Goal: Task Accomplishment & Management: Manage account settings

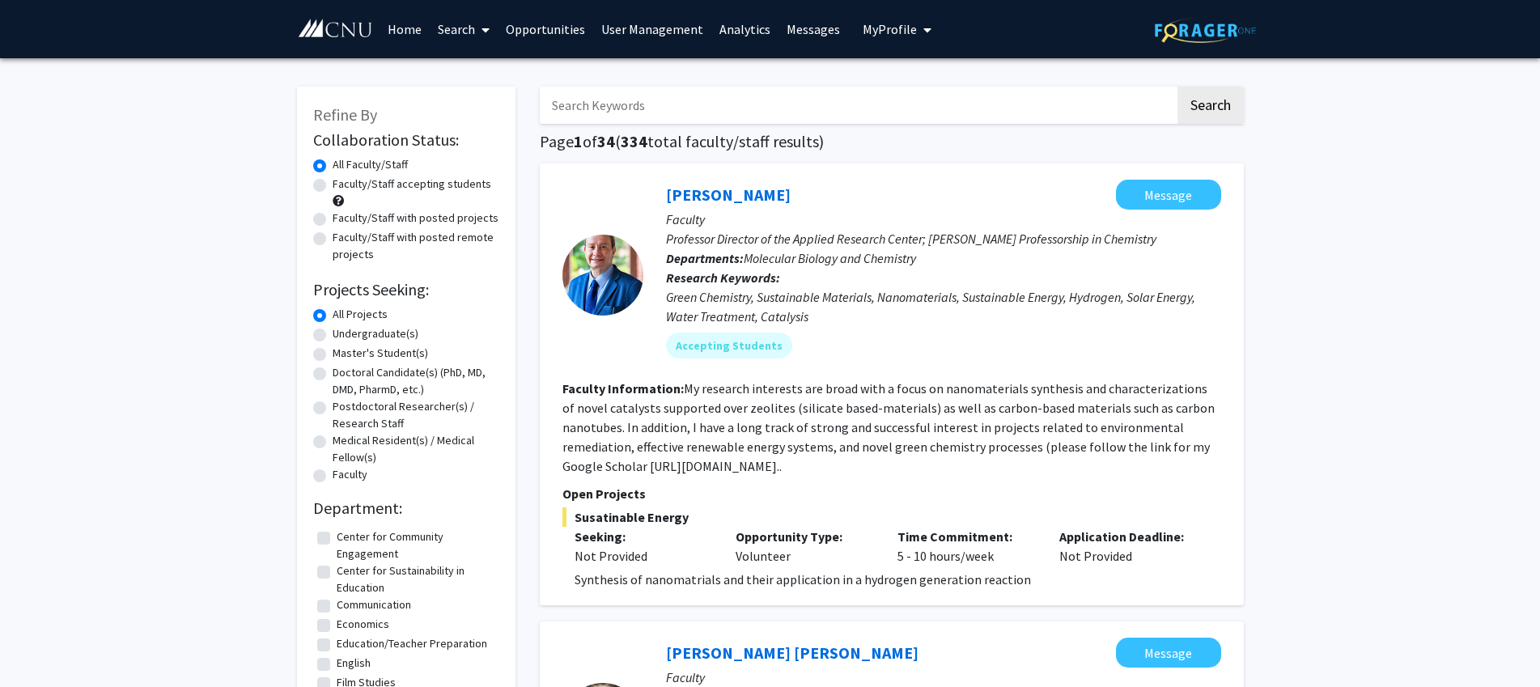
click at [669, 36] on link "User Management" at bounding box center [652, 29] width 118 height 57
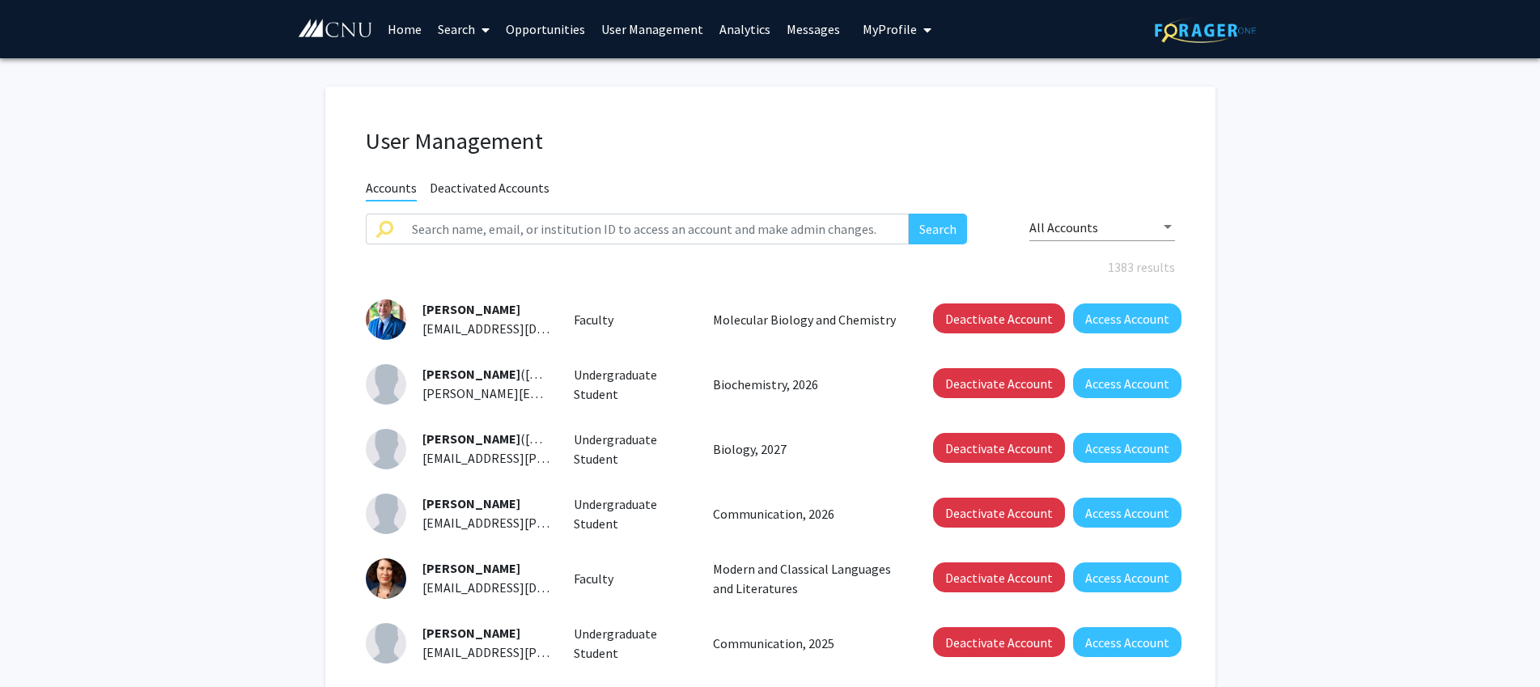
scroll to position [1, 0]
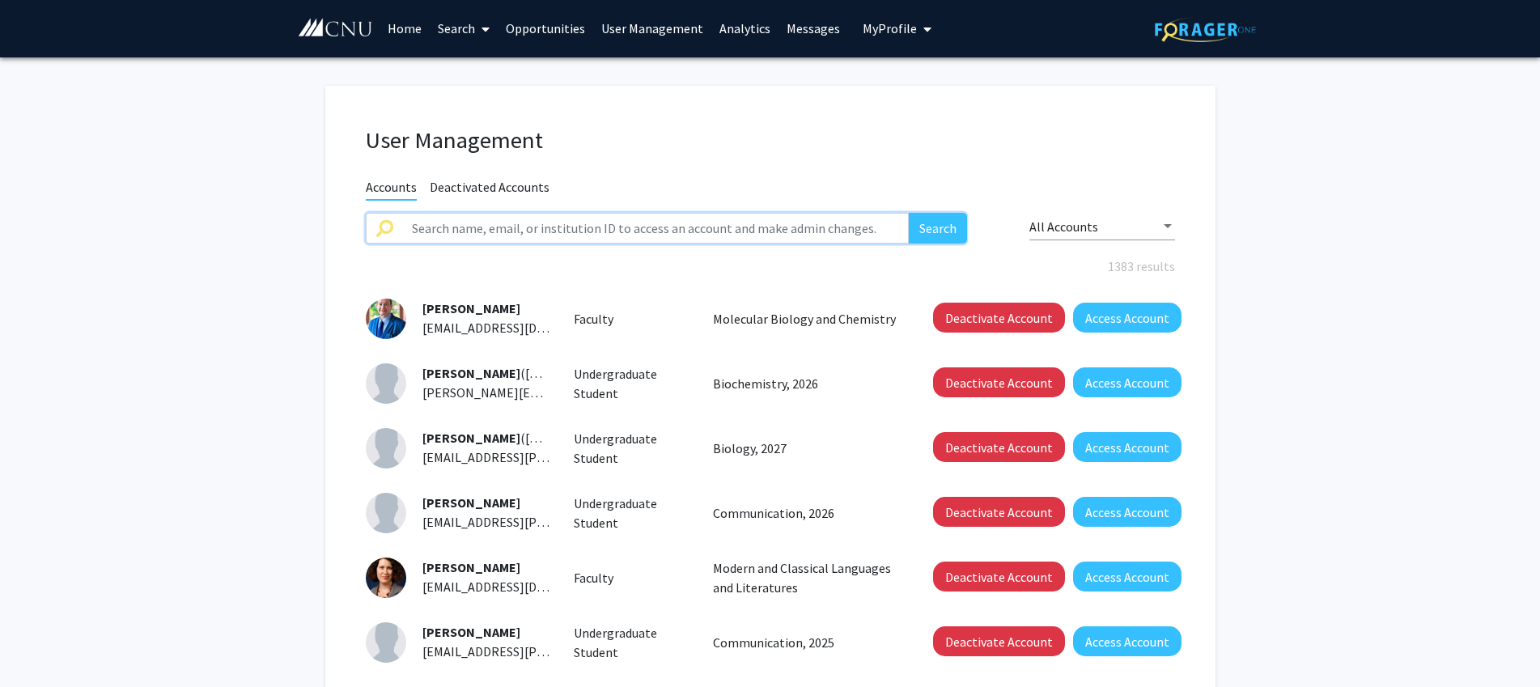
click at [491, 233] on input "text" at bounding box center [656, 228] width 508 height 31
click at [909, 213] on button "Search" at bounding box center [938, 228] width 58 height 31
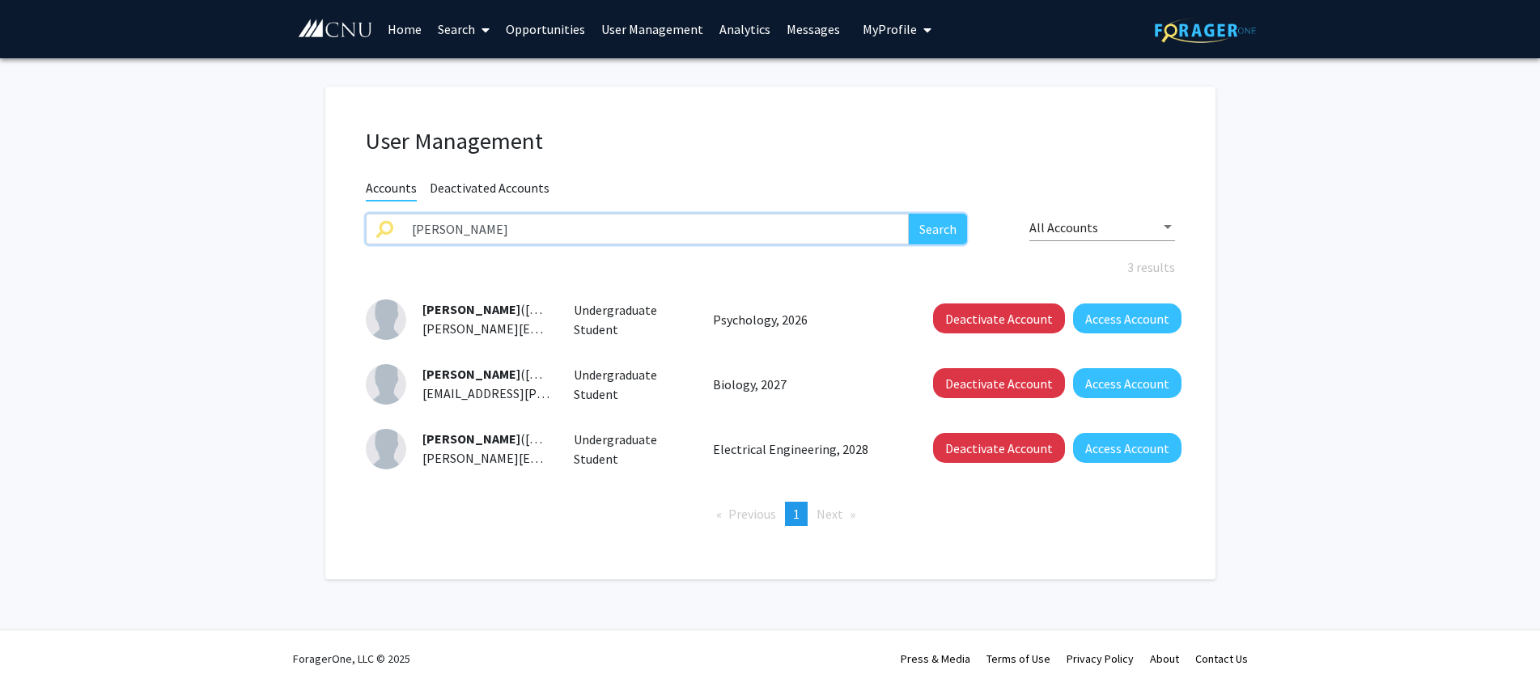
drag, startPoint x: 478, startPoint y: 239, endPoint x: 383, endPoint y: 226, distance: 96.4
click at [402, 226] on input "[PERSON_NAME]" at bounding box center [656, 229] width 508 height 31
click at [909, 214] on button "Search" at bounding box center [938, 229] width 58 height 31
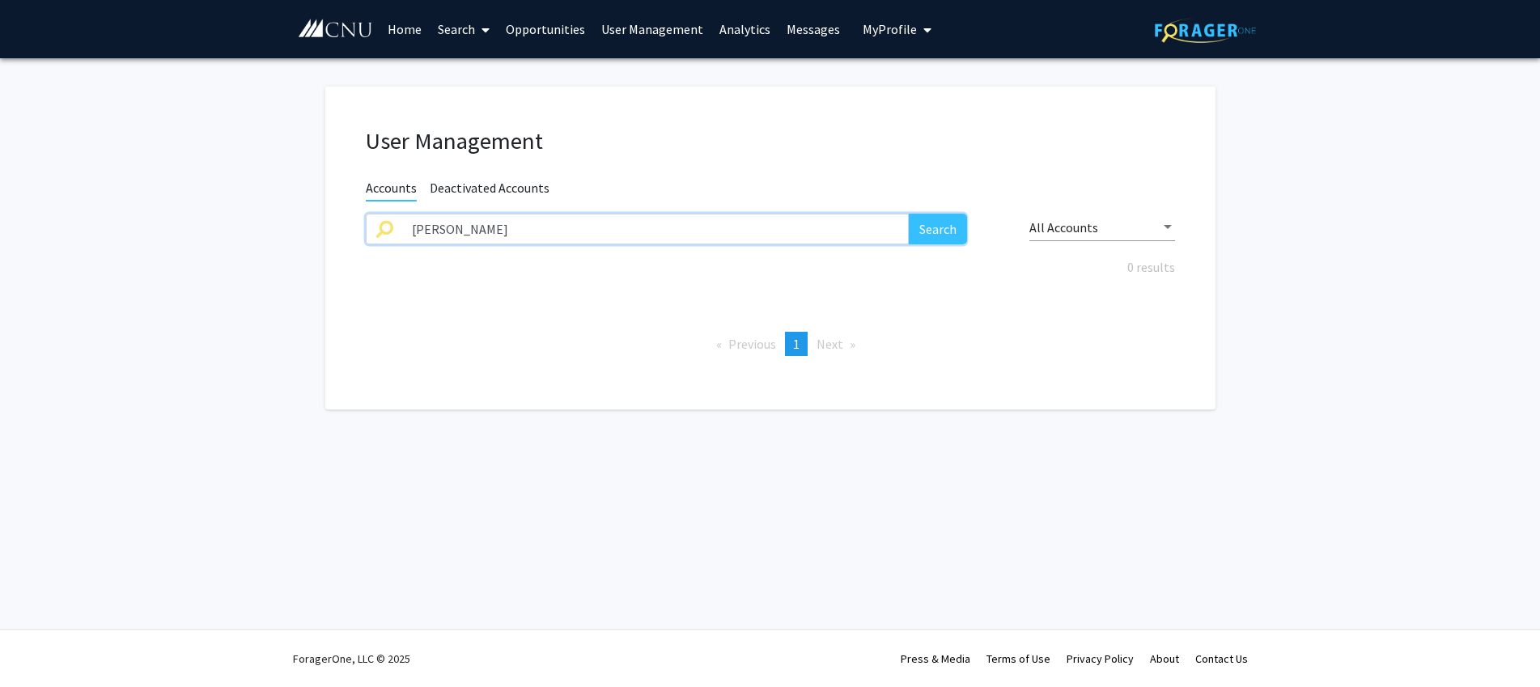
drag, startPoint x: 474, startPoint y: 232, endPoint x: 296, endPoint y: 214, distance: 178.2
click at [402, 214] on input "[PERSON_NAME]" at bounding box center [656, 229] width 508 height 31
click at [909, 214] on button "Search" at bounding box center [938, 229] width 58 height 31
drag, startPoint x: 493, startPoint y: 223, endPoint x: 318, endPoint y: 213, distance: 175.2
click at [402, 214] on input "siochi" at bounding box center [656, 229] width 508 height 31
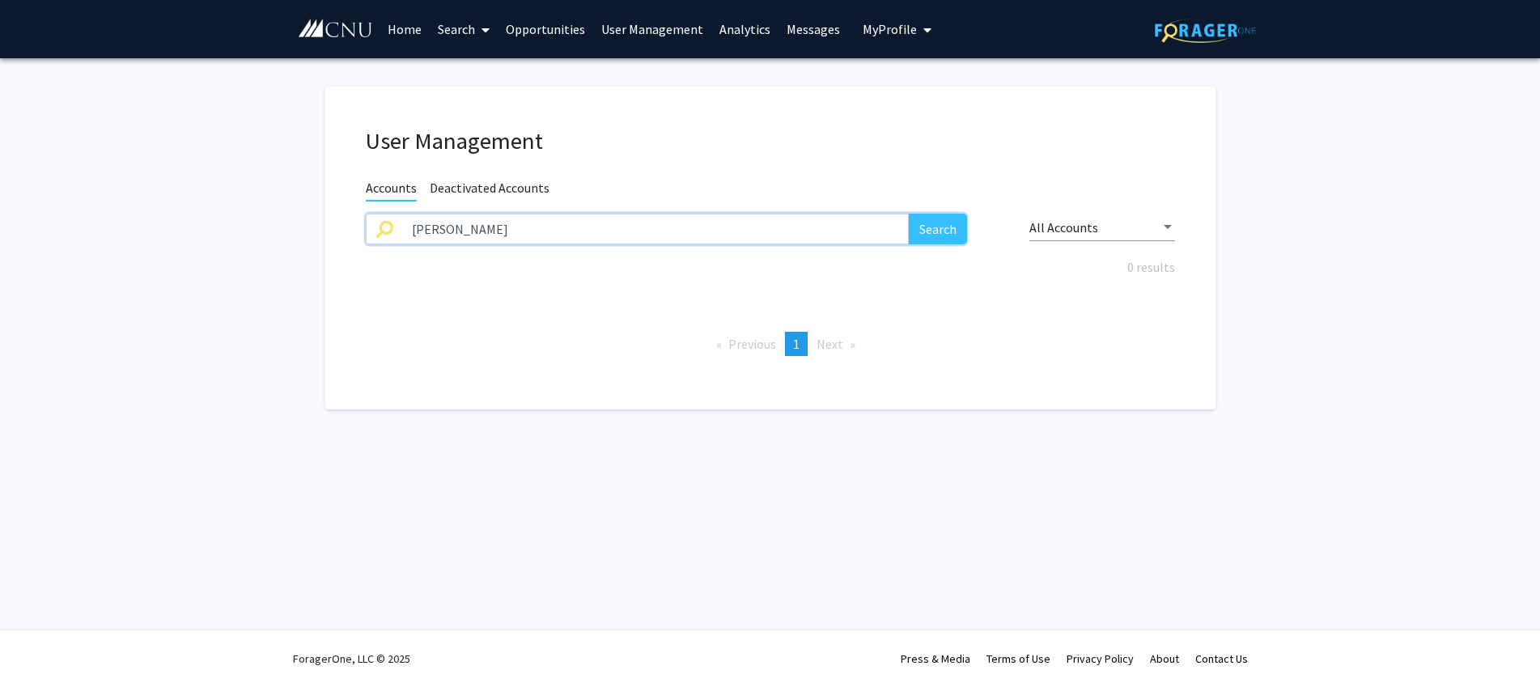
click at [909, 214] on button "Search" at bounding box center [938, 229] width 58 height 31
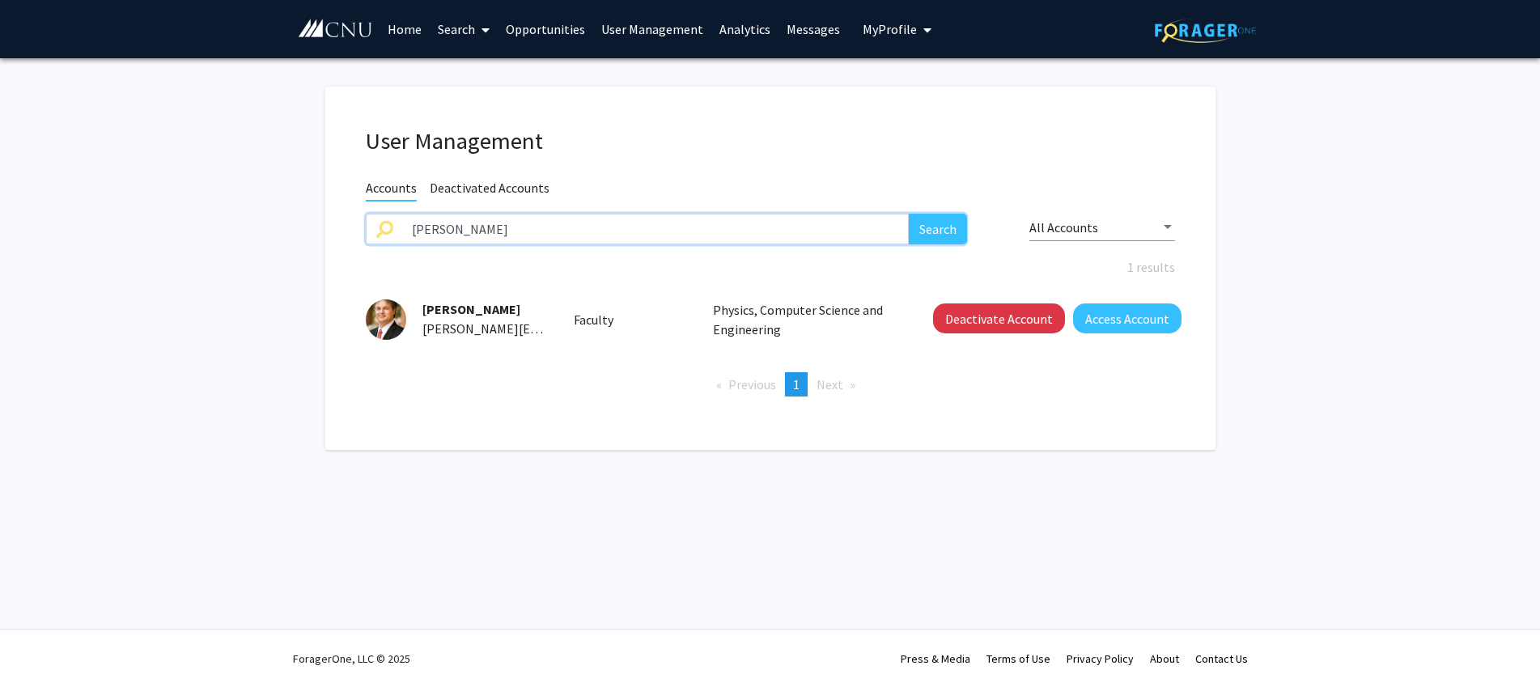
drag, startPoint x: 473, startPoint y: 236, endPoint x: 307, endPoint y: 215, distance: 167.3
click at [402, 215] on input "[PERSON_NAME]" at bounding box center [656, 229] width 508 height 31
click at [909, 214] on button "Search" at bounding box center [938, 229] width 58 height 31
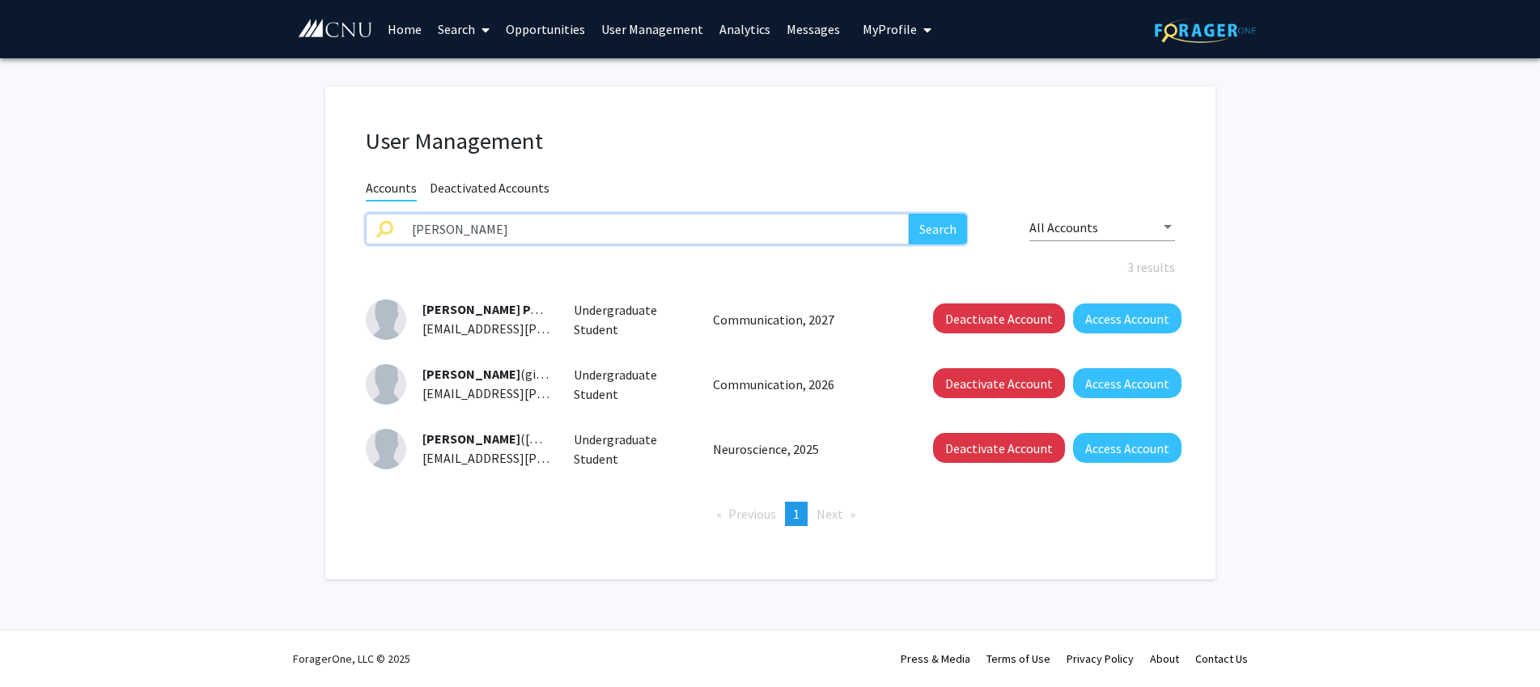
drag, startPoint x: 453, startPoint y: 231, endPoint x: 344, endPoint y: 223, distance: 108.7
click at [402, 223] on input "[PERSON_NAME]" at bounding box center [656, 229] width 508 height 31
click at [909, 214] on button "Search" at bounding box center [938, 229] width 58 height 31
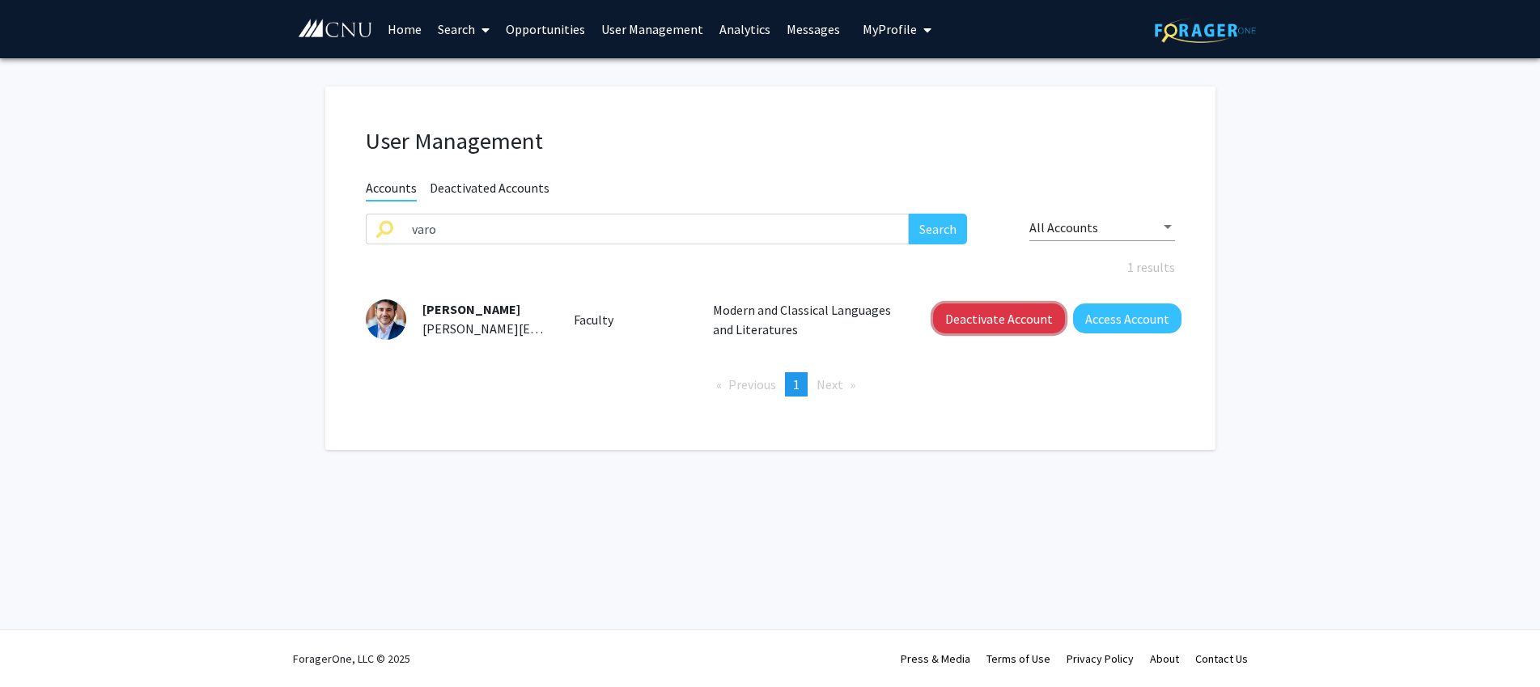
drag, startPoint x: 998, startPoint y: 316, endPoint x: 948, endPoint y: 312, distance: 50.4
click at [998, 316] on button "Deactivate Account" at bounding box center [999, 319] width 132 height 30
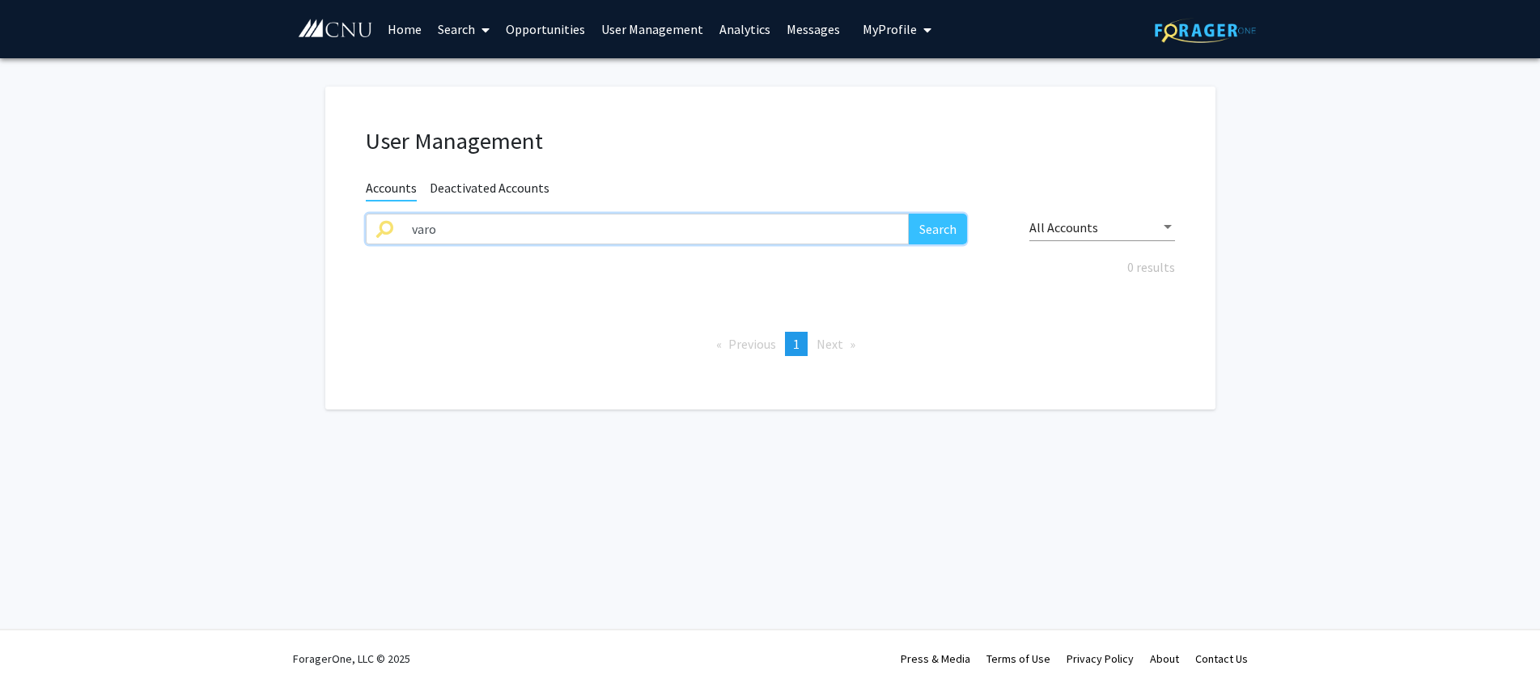
drag, startPoint x: 457, startPoint y: 235, endPoint x: 308, endPoint y: 213, distance: 151.3
click at [402, 214] on input "varo" at bounding box center [656, 229] width 508 height 31
click at [909, 214] on button "Search" at bounding box center [938, 229] width 58 height 31
drag, startPoint x: 436, startPoint y: 227, endPoint x: 274, endPoint y: 214, distance: 162.5
click at [402, 214] on input "[PERSON_NAME]" at bounding box center [656, 229] width 508 height 31
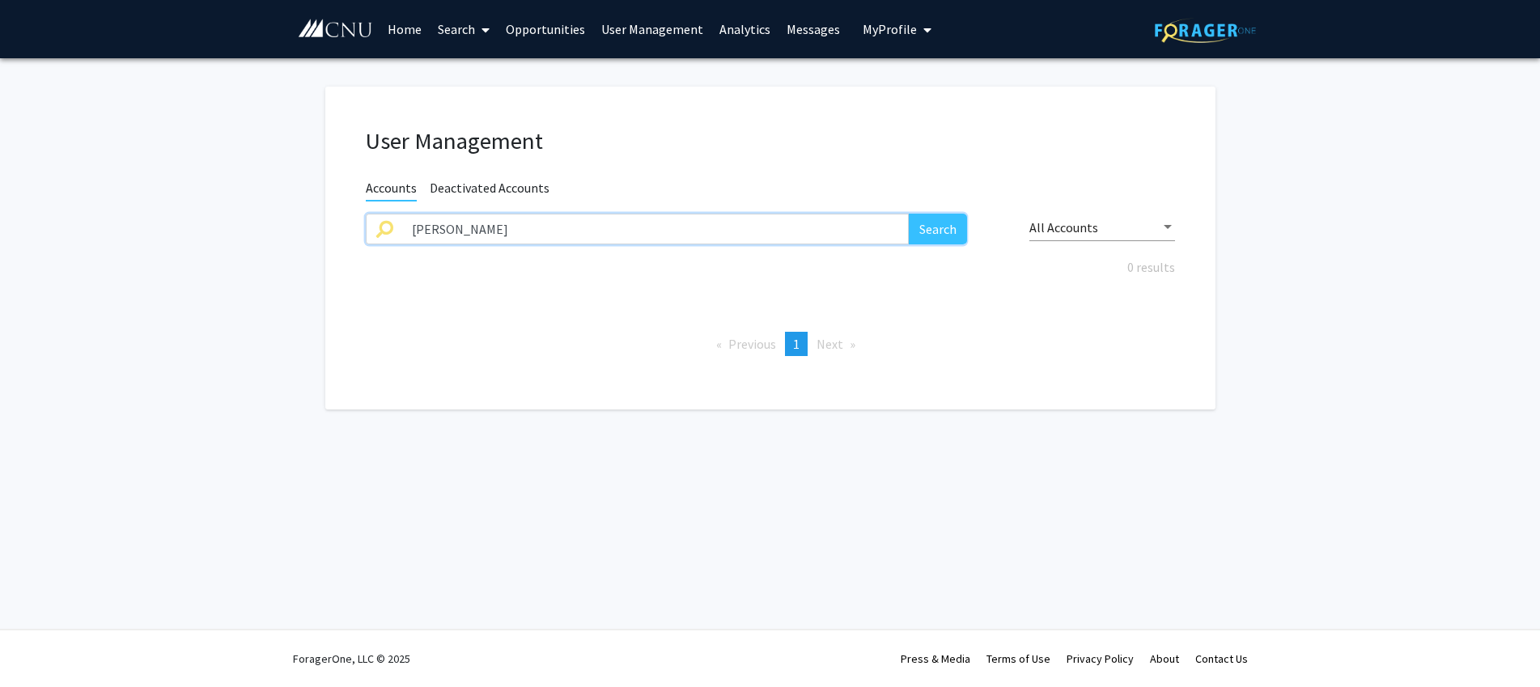
click at [909, 214] on button "Search" at bounding box center [938, 229] width 58 height 31
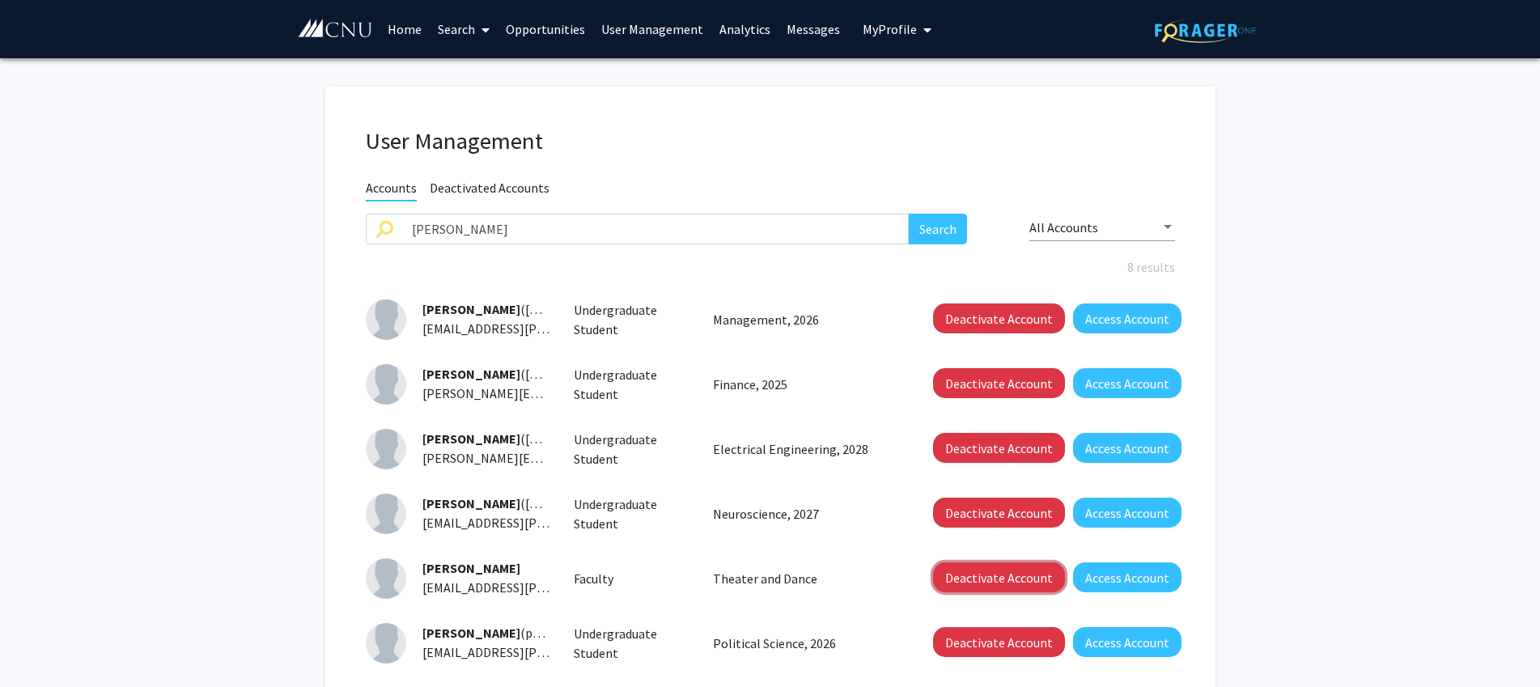
drag, startPoint x: 975, startPoint y: 570, endPoint x: 911, endPoint y: 545, distance: 67.9
click at [975, 570] on button "Deactivate Account" at bounding box center [999, 578] width 132 height 30
drag, startPoint x: 453, startPoint y: 232, endPoint x: 171, endPoint y: 166, distance: 289.4
click at [402, 214] on input "[PERSON_NAME]" at bounding box center [656, 229] width 508 height 31
type input "[PERSON_NAME]"
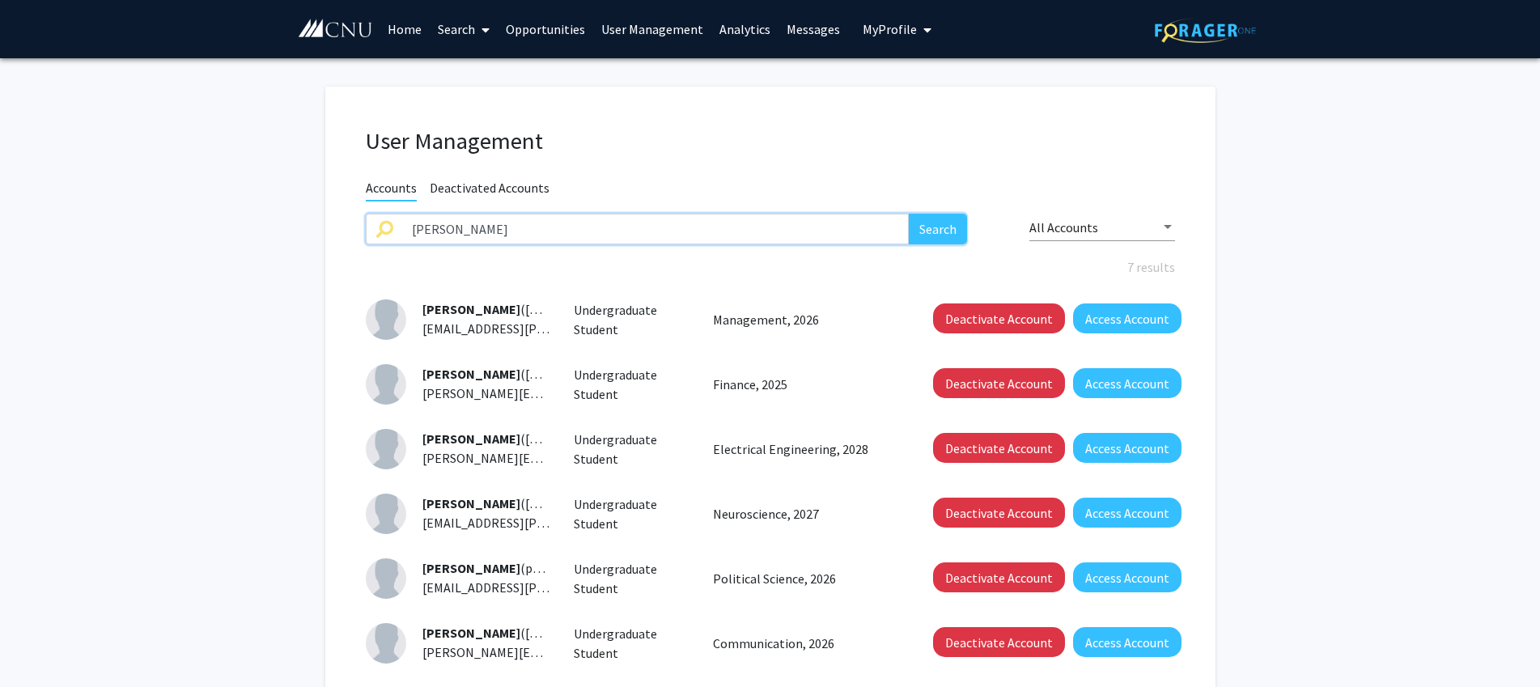
click at [909, 214] on button "Search" at bounding box center [938, 229] width 58 height 31
